Goal: Book appointment/travel/reservation

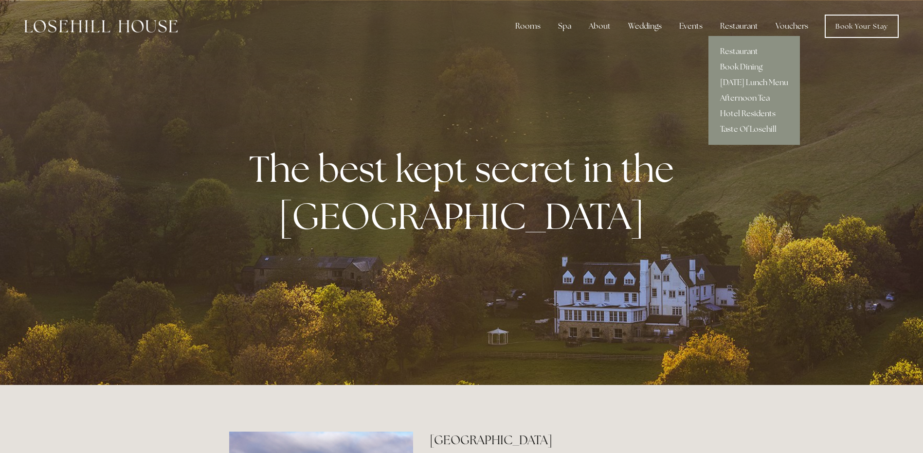
click at [746, 97] on link "Afternoon Tea" at bounding box center [753, 98] width 91 height 16
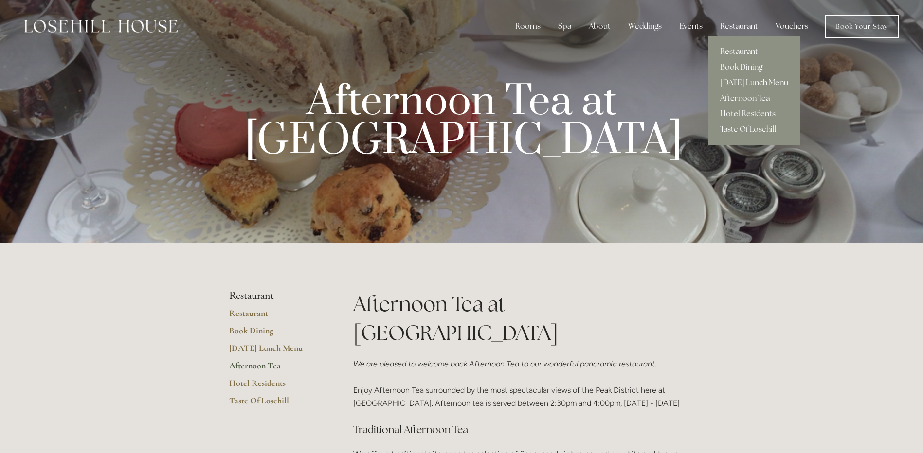
click at [760, 83] on link "[DATE] Lunch Menu" at bounding box center [753, 83] width 91 height 16
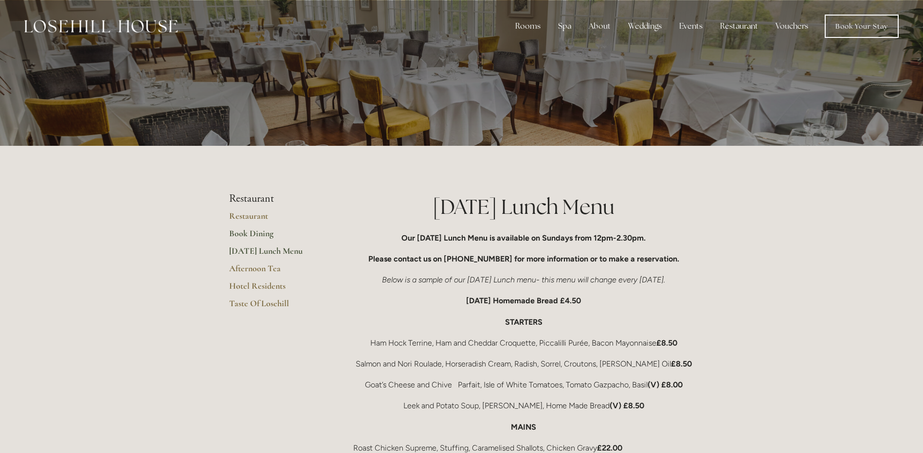
click at [251, 234] on link "Book Dining" at bounding box center [275, 237] width 93 height 18
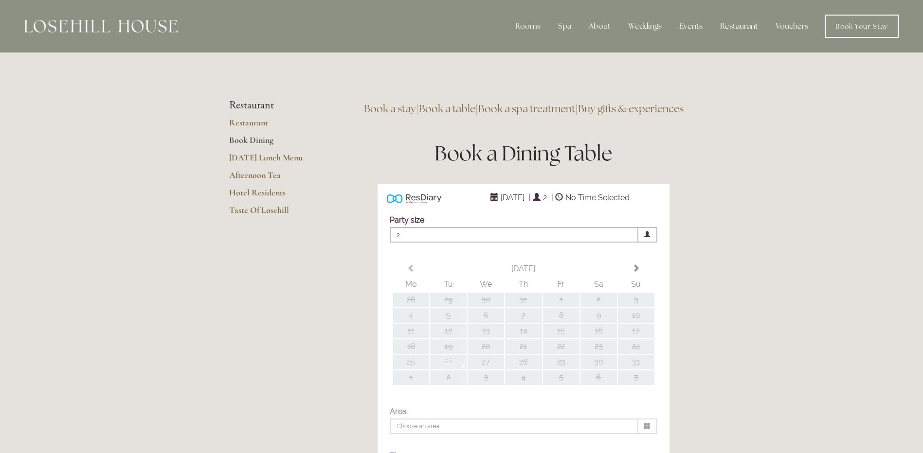
type input "Any Area"
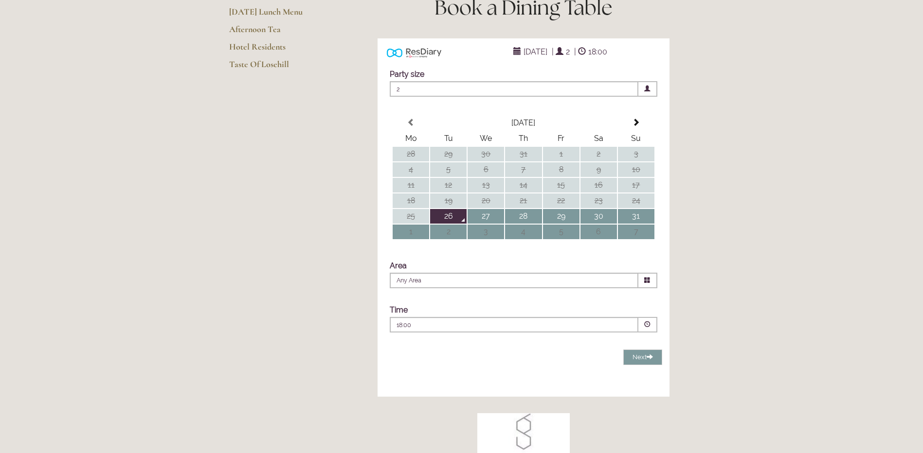
scroll to position [195, 0]
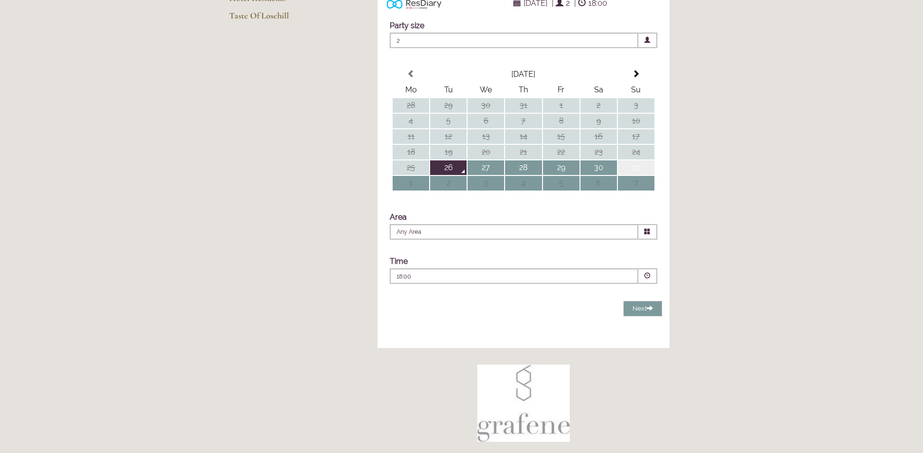
click at [638, 175] on td "31" at bounding box center [636, 168] width 36 height 15
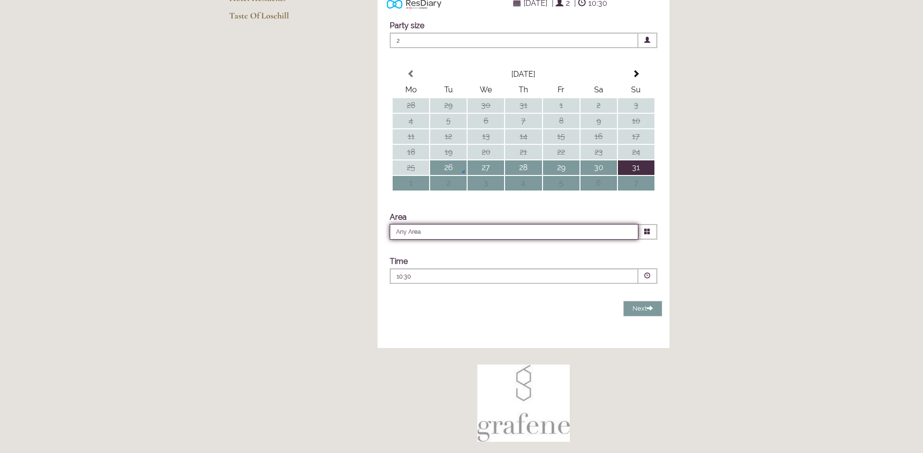
click at [446, 240] on input "Any Area" at bounding box center [514, 232] width 249 height 16
drag, startPoint x: 446, startPoint y: 254, endPoint x: 433, endPoint y: 250, distance: 13.6
click at [433, 240] on input "Any Area" at bounding box center [514, 232] width 249 height 16
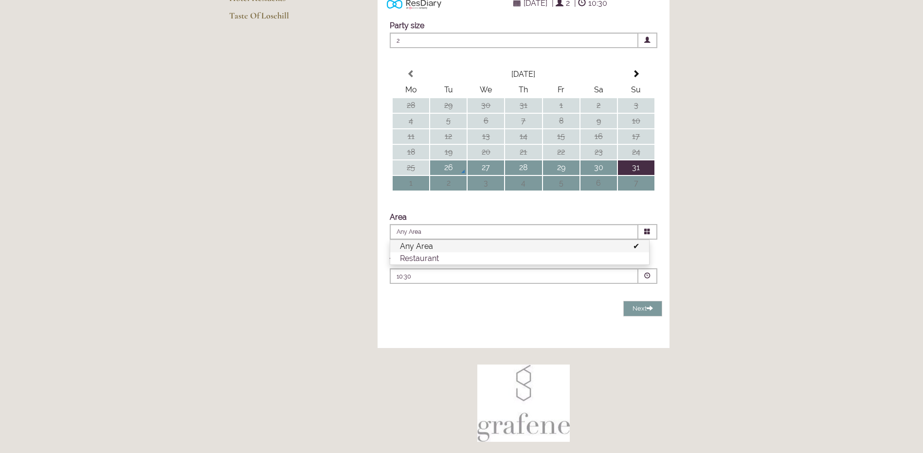
click at [647, 279] on span at bounding box center [647, 276] width 6 height 6
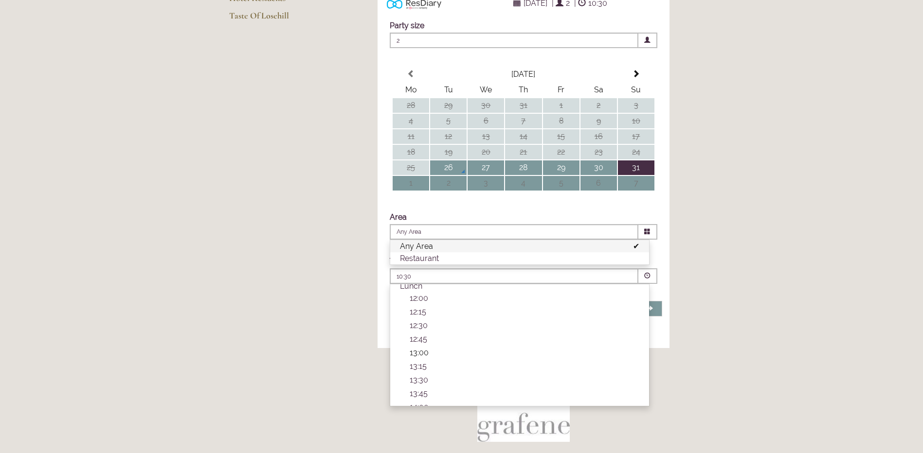
scroll to position [97, 0]
click at [421, 372] on p "13:15" at bounding box center [525, 367] width 230 height 9
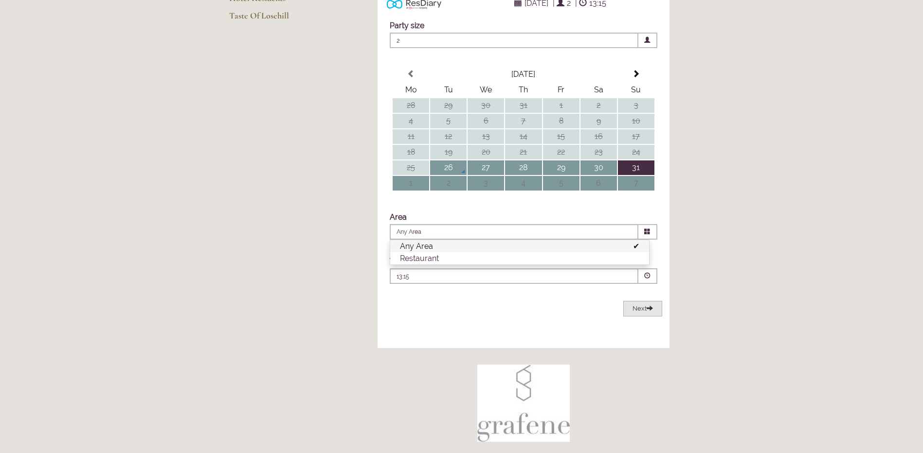
click at [647, 311] on span at bounding box center [650, 308] width 6 height 6
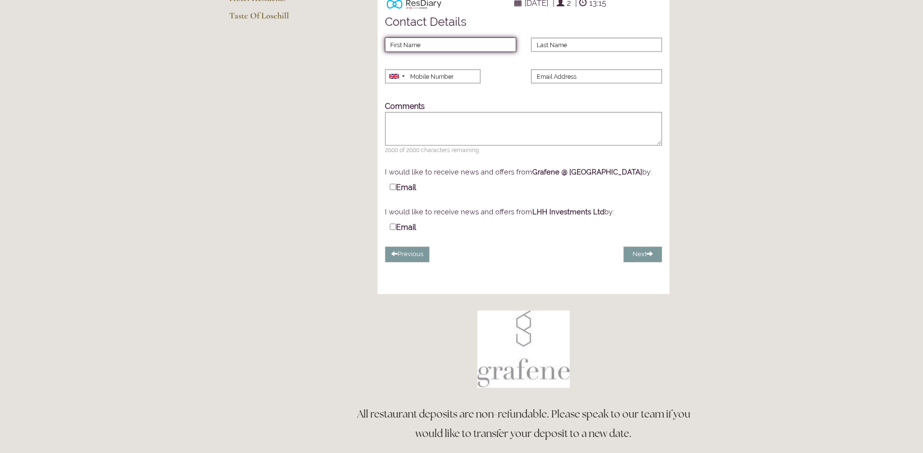
click at [430, 52] on input "First Name" at bounding box center [450, 44] width 131 height 15
type input "David"
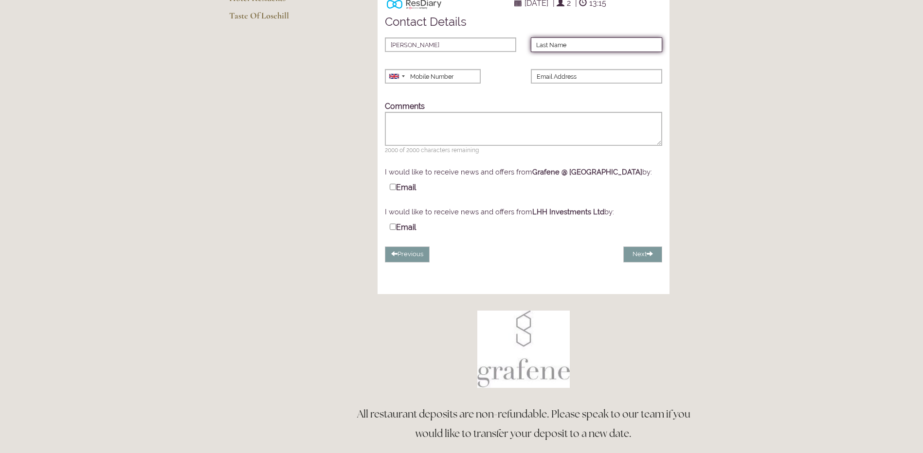
type input "Latham"
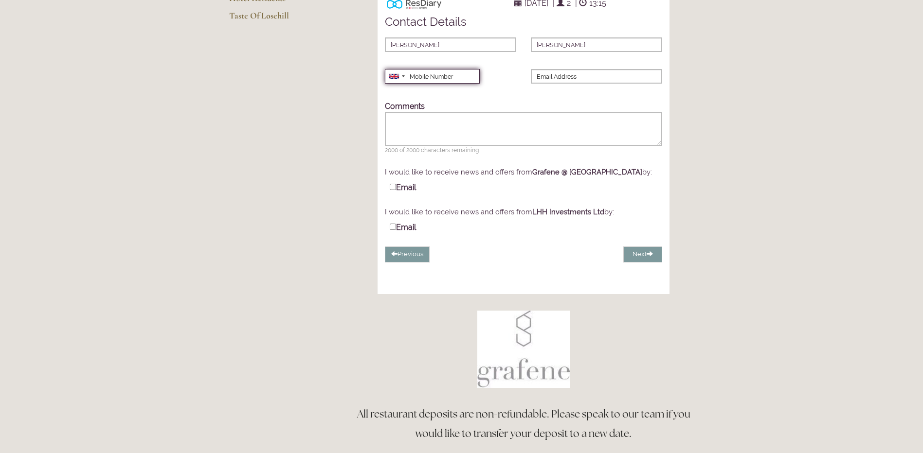
type input "07973106844"
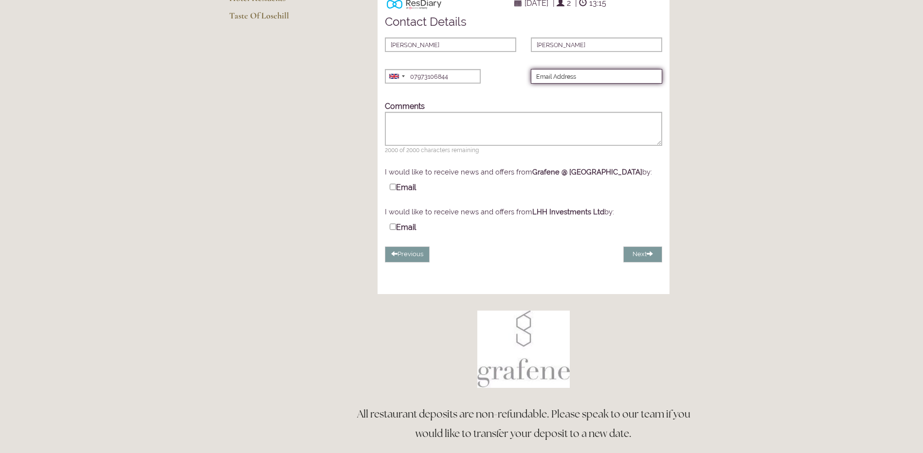
type input "dll126@hotmail.co.uk"
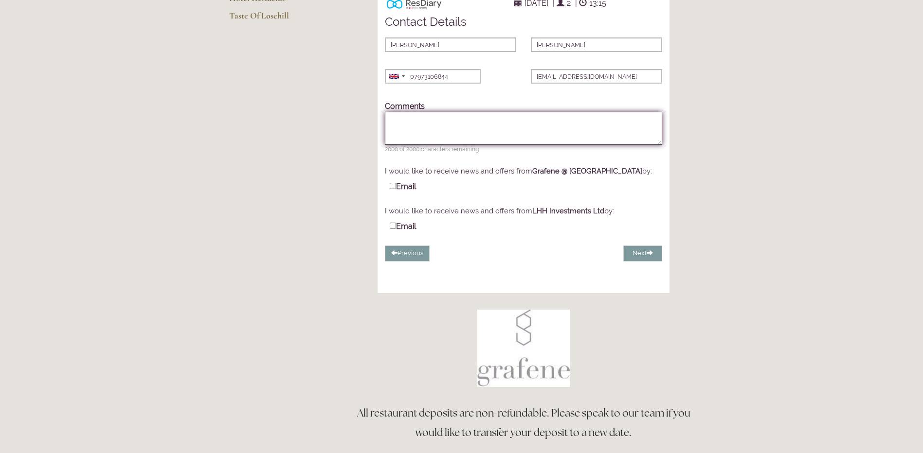
click at [404, 140] on textarea "Comments" at bounding box center [523, 128] width 277 height 33
type textarea "Please Let me Know if this is the Sunday Lunch Menu and is it inside"
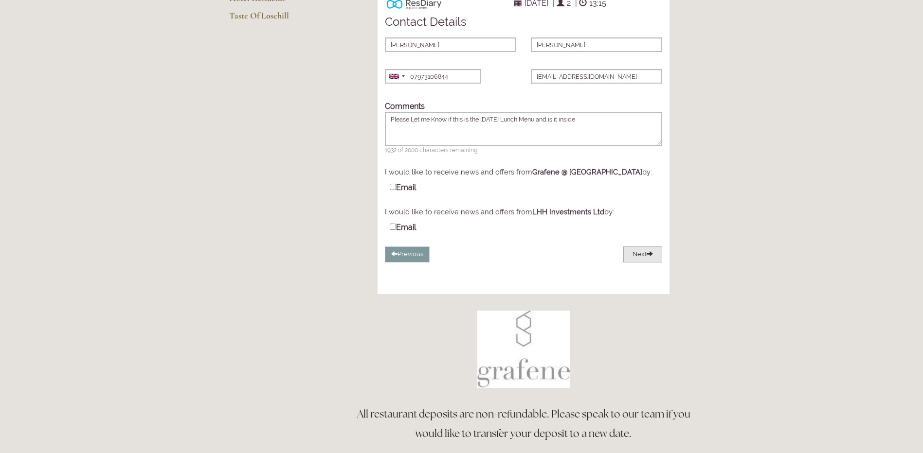
click at [640, 263] on button "Next" at bounding box center [642, 255] width 39 height 16
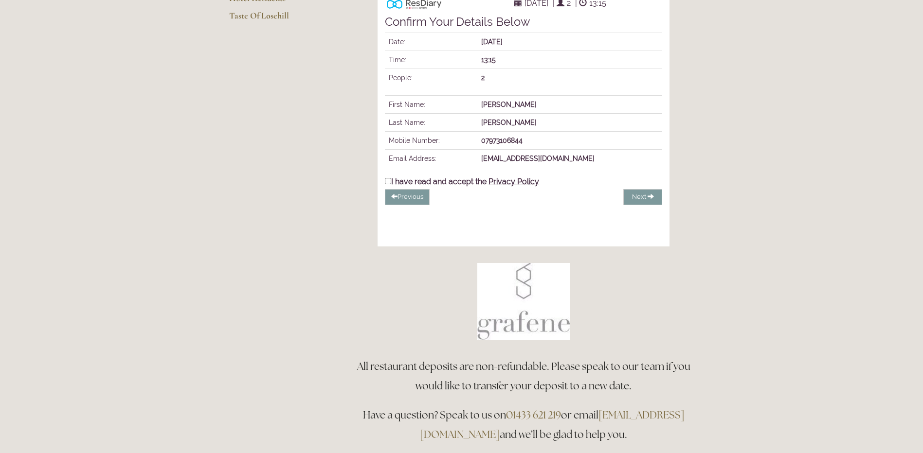
click at [388, 184] on input "I have read and accept the Privacy Policy" at bounding box center [388, 181] width 6 height 6
checkbox input "true"
click at [614, 200] on span "Complete Booking" at bounding box center [620, 196] width 56 height 7
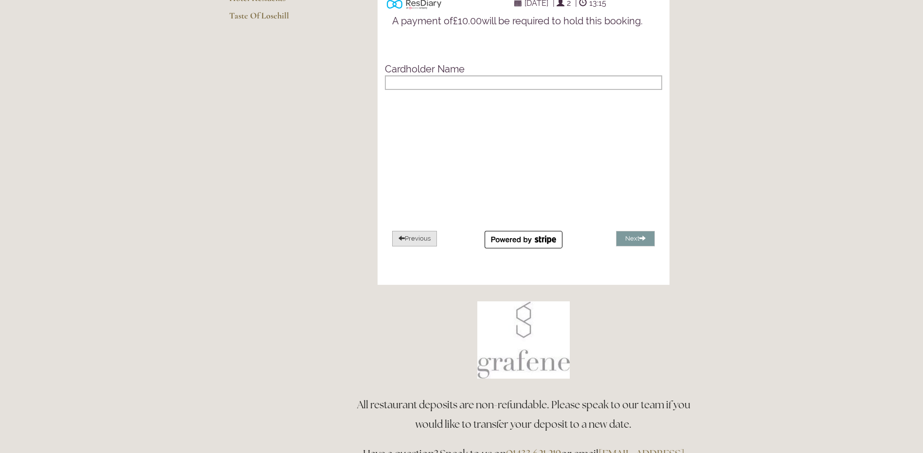
click at [423, 247] on button "Previous" at bounding box center [414, 239] width 45 height 16
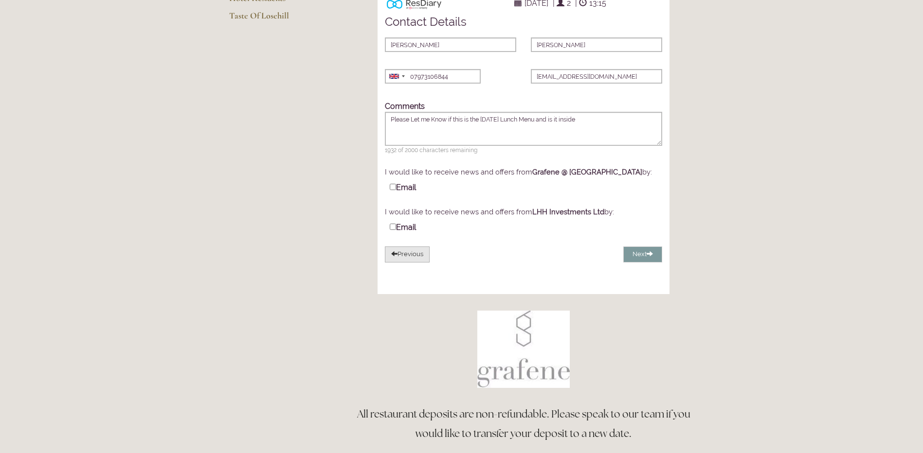
click at [414, 263] on button "Previous" at bounding box center [407, 255] width 45 height 16
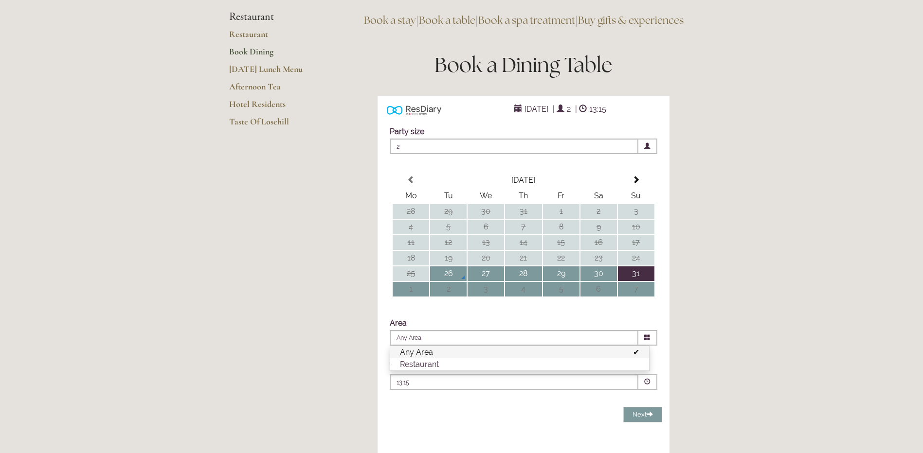
scroll to position [0, 0]
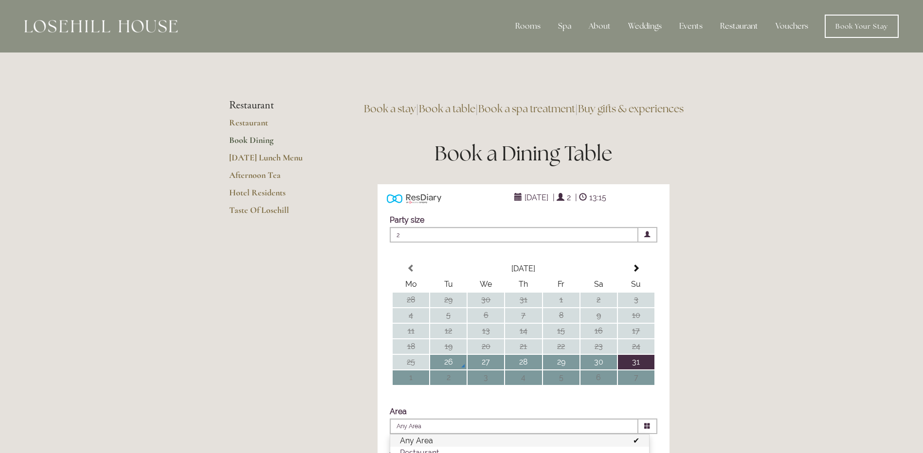
click at [796, 26] on link "Vouchers" at bounding box center [792, 26] width 48 height 19
